Goal: Check status

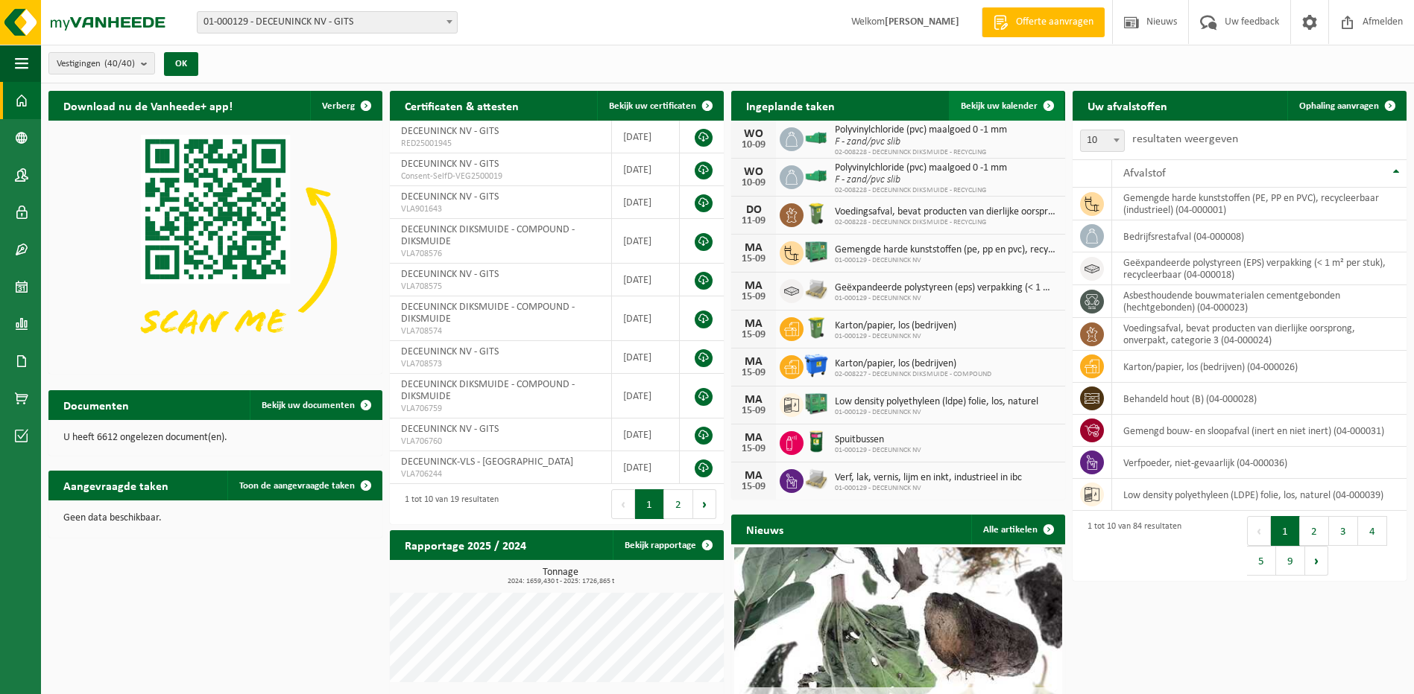
click at [1017, 103] on span "Bekijk uw kalender" at bounding box center [998, 106] width 77 height 10
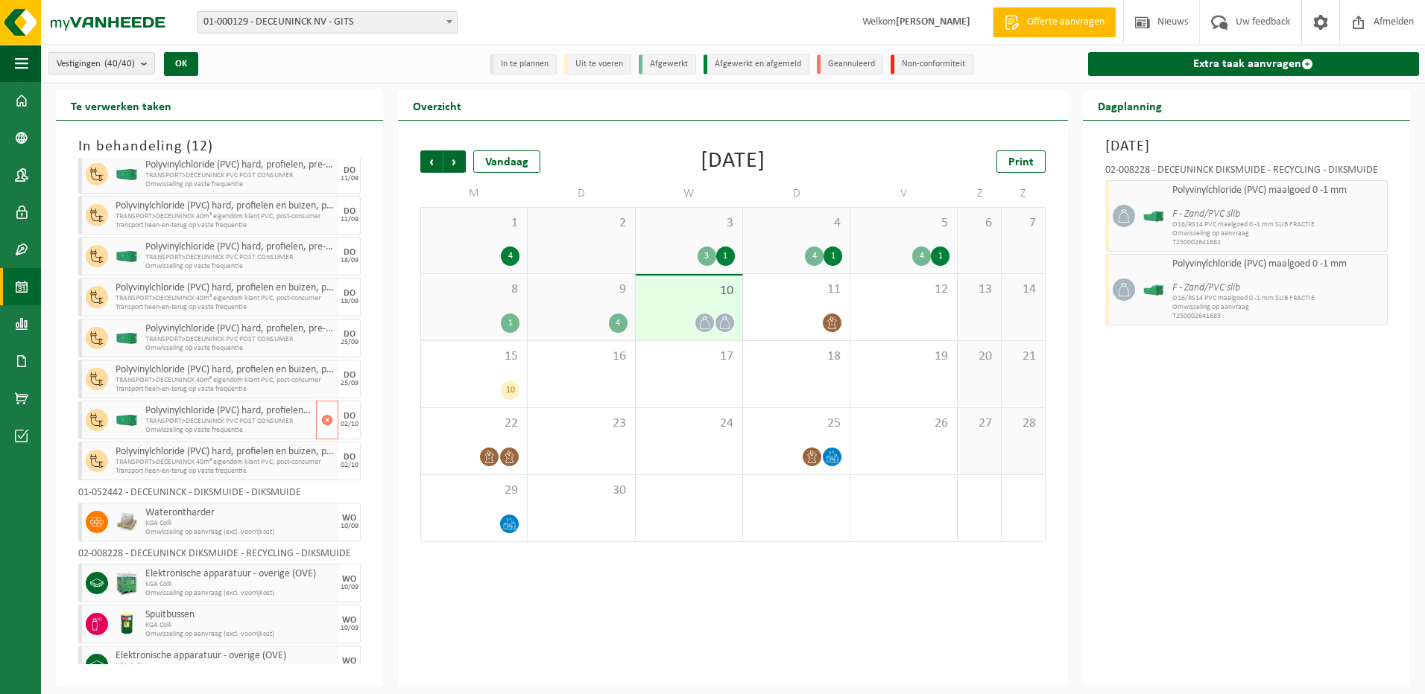
scroll to position [48, 0]
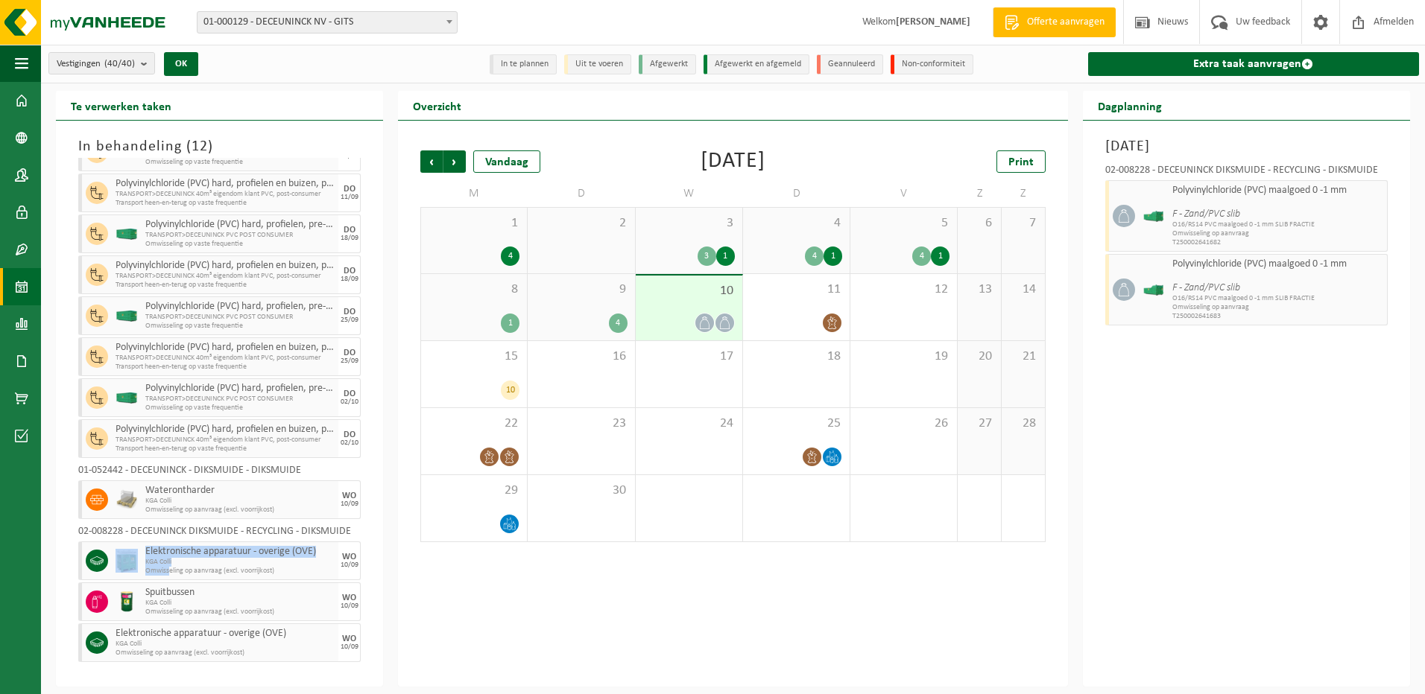
drag, startPoint x: 170, startPoint y: 567, endPoint x: 140, endPoint y: 560, distance: 30.6
click at [140, 560] on div "Elektronische apparatuur - overige (OVE) KGA Colli Omwisseling op aanvraag (exc…" at bounding box center [219, 561] width 282 height 39
drag, startPoint x: 139, startPoint y: 563, endPoint x: 178, endPoint y: 604, distance: 55.9
click at [178, 604] on div "Spuitbussen KGA Colli Omwisseling op aanvraag (excl. voorrijkost)" at bounding box center [240, 602] width 197 height 39
drag, startPoint x: 178, startPoint y: 604, endPoint x: 200, endPoint y: 646, distance: 48.0
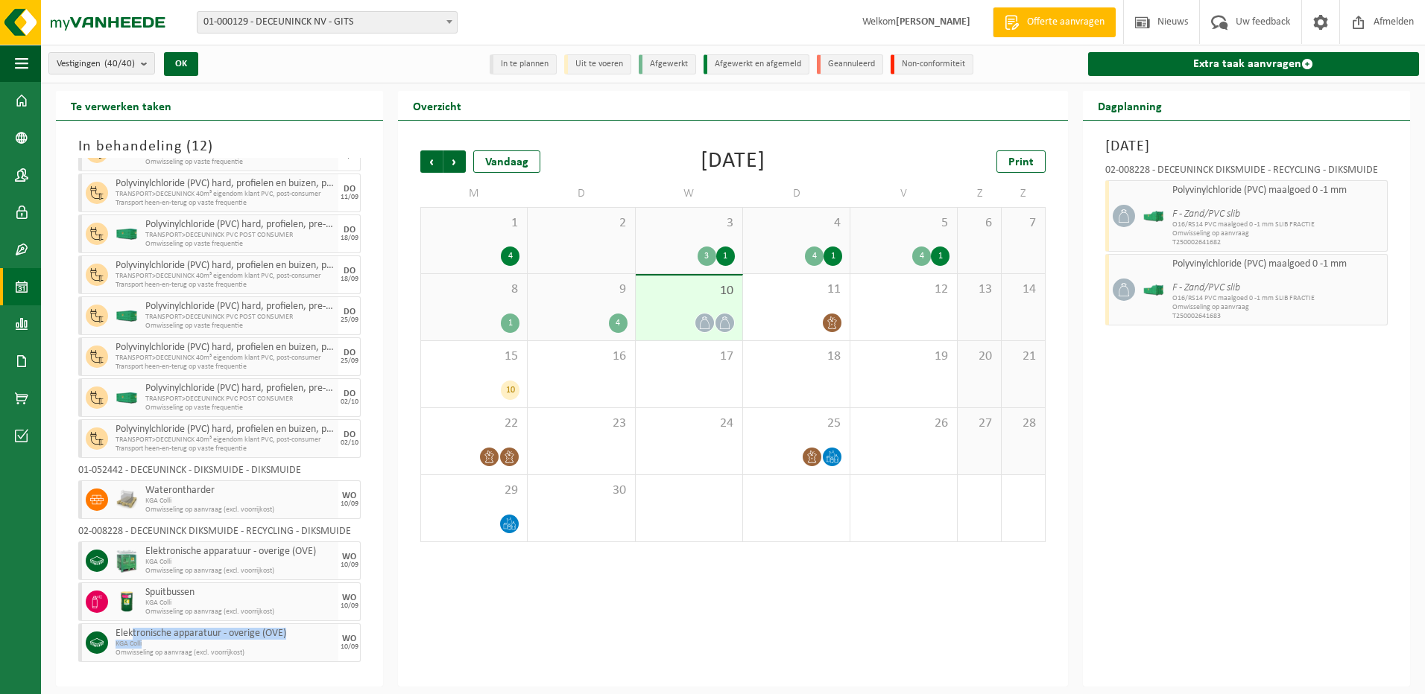
click at [200, 646] on div "Elektronische apparatuur - overige (OVE) KGA Colli Omwisseling op aanvraag (exc…" at bounding box center [225, 643] width 227 height 39
drag, startPoint x: 200, startPoint y: 646, endPoint x: 194, endPoint y: 669, distance: 24.1
click at [194, 669] on div "In behandeling ( 12 ) 01-000129 - DECEUNINCK NV - GITS Polyvinylchloride (PVC) …" at bounding box center [219, 404] width 327 height 566
click at [174, 630] on span "Elektronische apparatuur - overige (OVE)" at bounding box center [224, 634] width 219 height 12
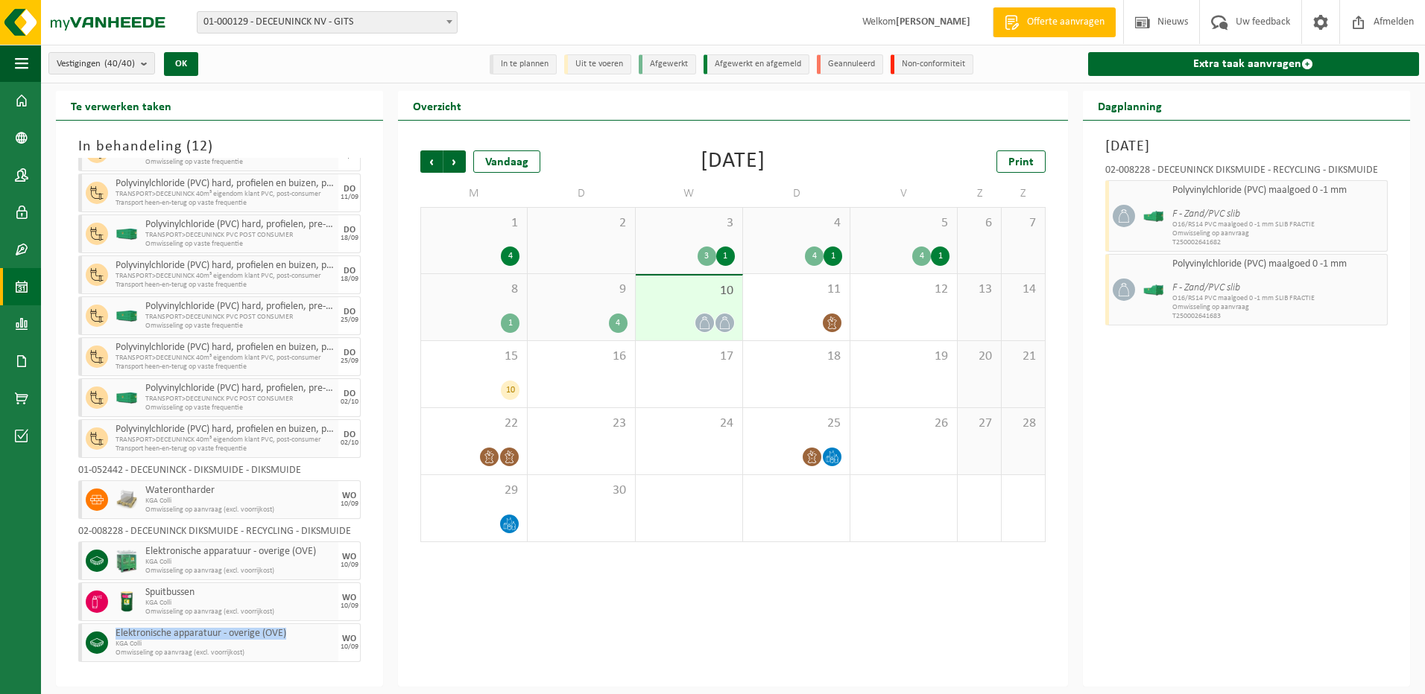
click at [174, 630] on span "Elektronische apparatuur - overige (OVE)" at bounding box center [224, 634] width 219 height 12
drag, startPoint x: 174, startPoint y: 630, endPoint x: 238, endPoint y: 674, distance: 76.7
click at [238, 674] on div "In behandeling ( 12 ) 01-000129 - DECEUNINCK NV - GITS Polyvinylchloride (PVC) …" at bounding box center [219, 404] width 327 height 566
click at [202, 601] on span "KGA Colli" at bounding box center [239, 603] width 189 height 9
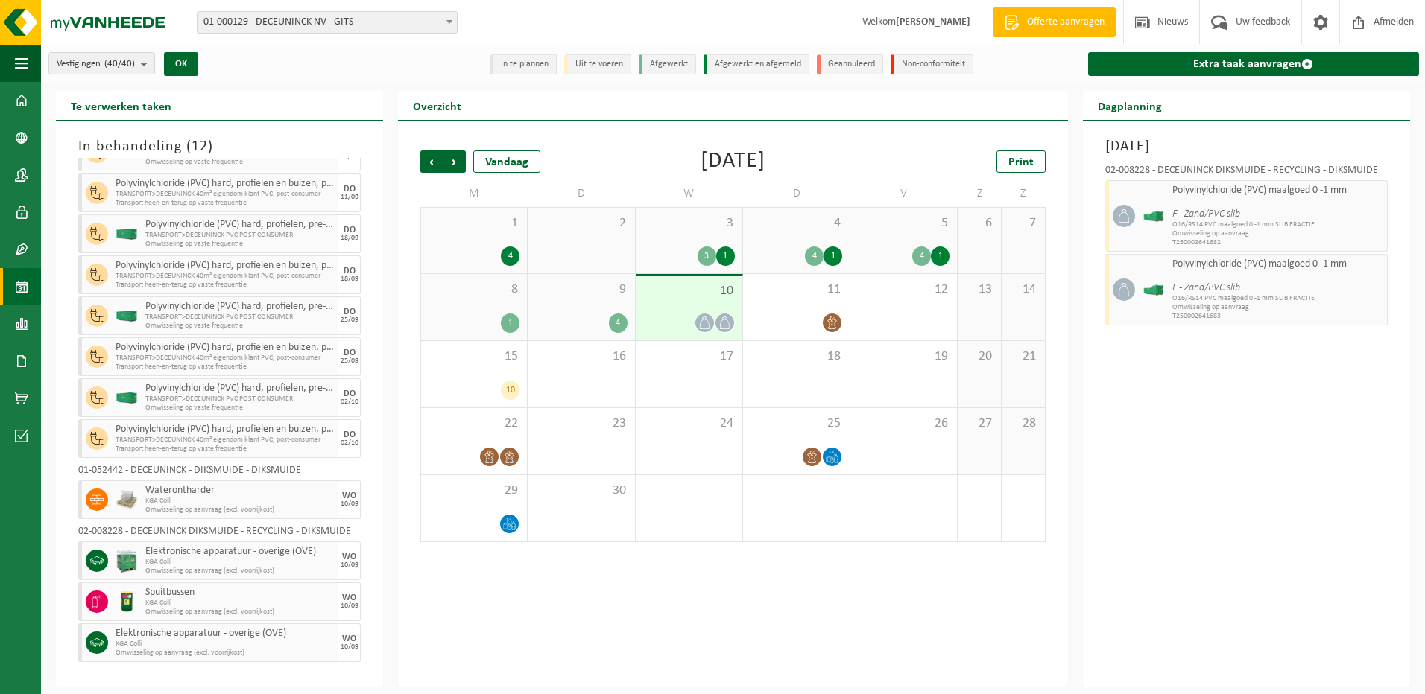
click at [177, 635] on span "Elektronische apparatuur - overige (OVE)" at bounding box center [224, 634] width 219 height 12
drag, startPoint x: 148, startPoint y: 490, endPoint x: 215, endPoint y: 503, distance: 67.5
click at [215, 503] on div "Waterontharder KGA Colli Omwisseling op aanvraag (excl. voorrijkost)" at bounding box center [240, 500] width 197 height 39
click at [215, 503] on span "KGA Colli" at bounding box center [239, 501] width 189 height 9
